Goal: Information Seeking & Learning: Learn about a topic

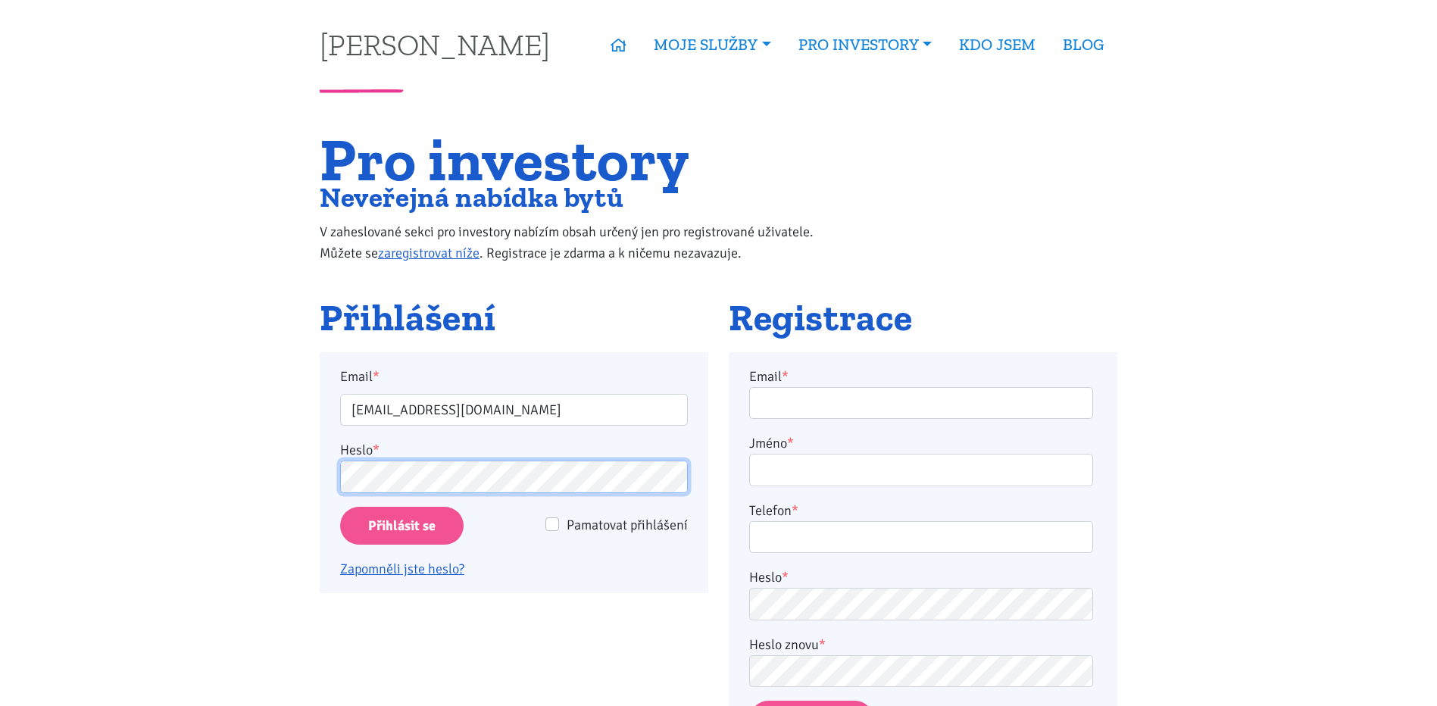
click at [340, 507] on input "Přihlásit se" at bounding box center [401, 526] width 123 height 39
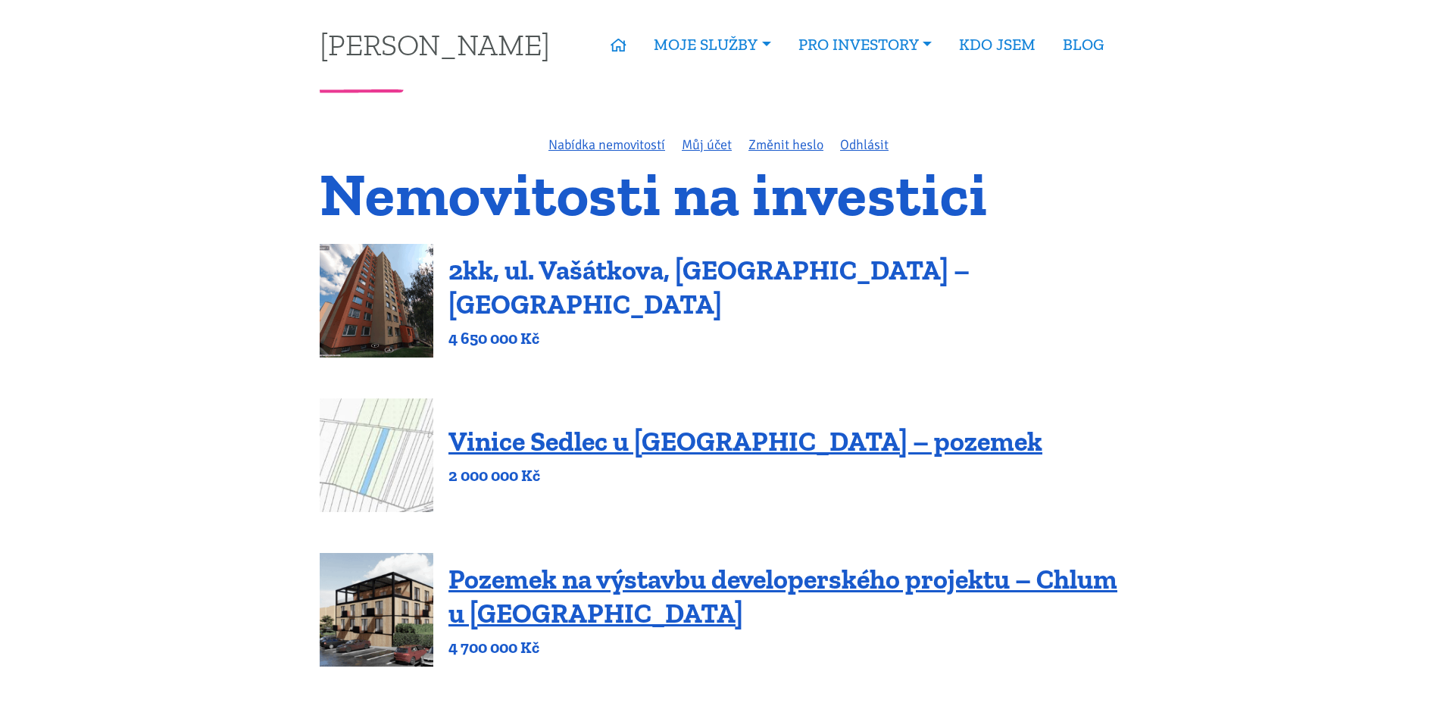
click at [571, 277] on link "2kk, ul. Vašátkova, [GEOGRAPHIC_DATA] – [GEOGRAPHIC_DATA]" at bounding box center [709, 287] width 521 height 67
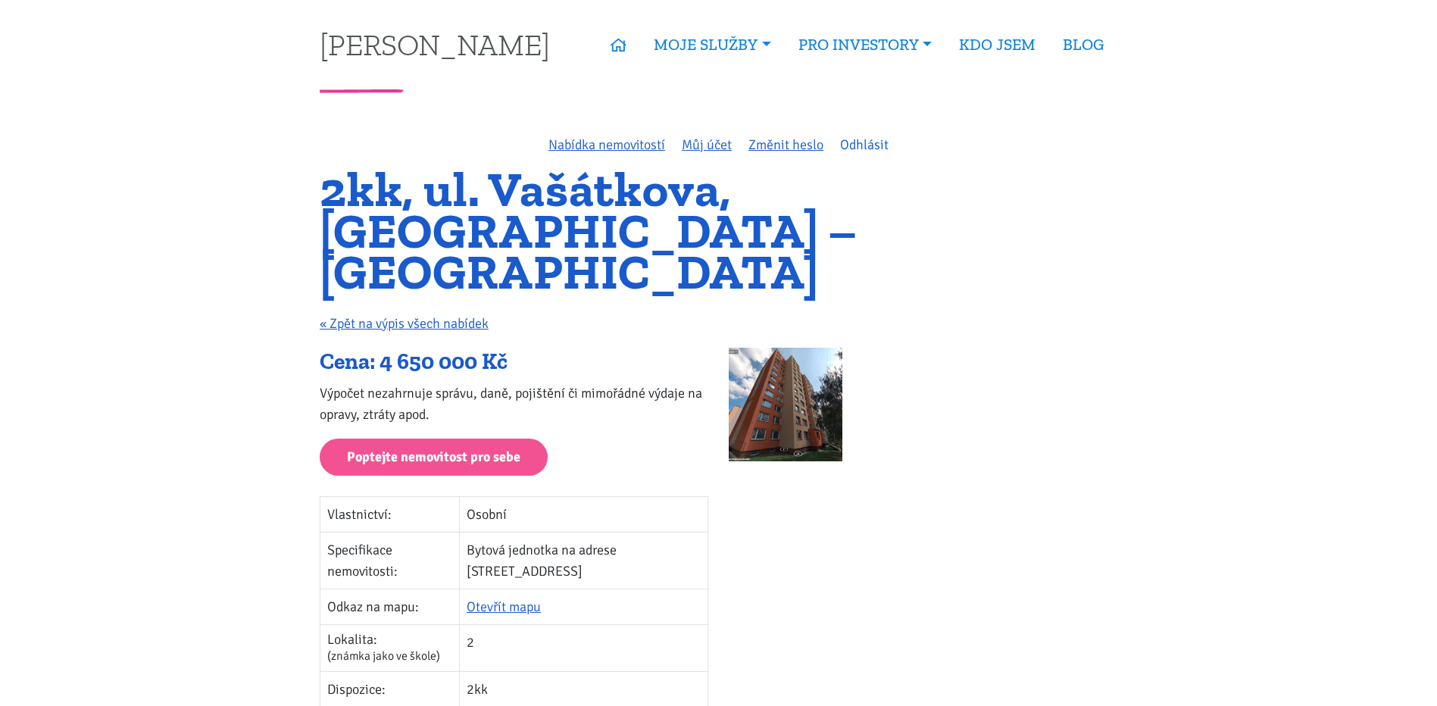
click at [849, 146] on link "Odhlásit" at bounding box center [864, 144] width 48 height 17
